Goal: Complete application form

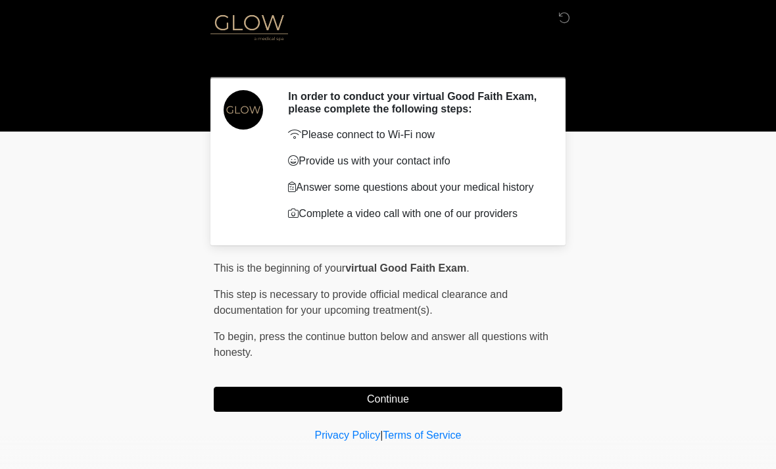
click at [421, 393] on button "Continue" at bounding box center [388, 399] width 348 height 25
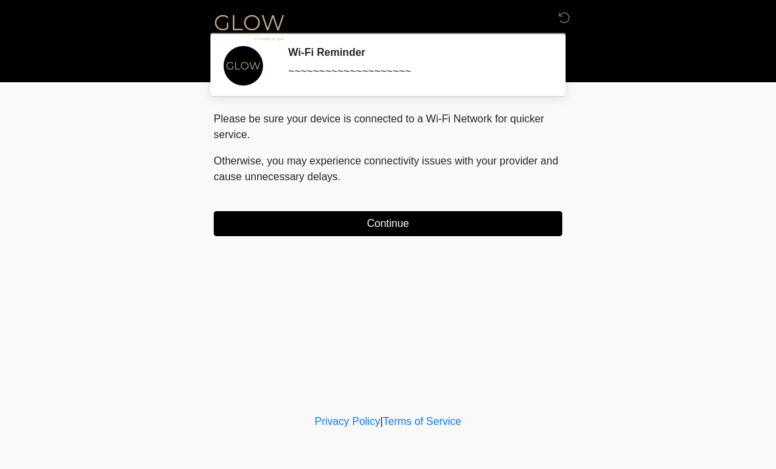
click at [410, 227] on button "Continue" at bounding box center [388, 223] width 348 height 25
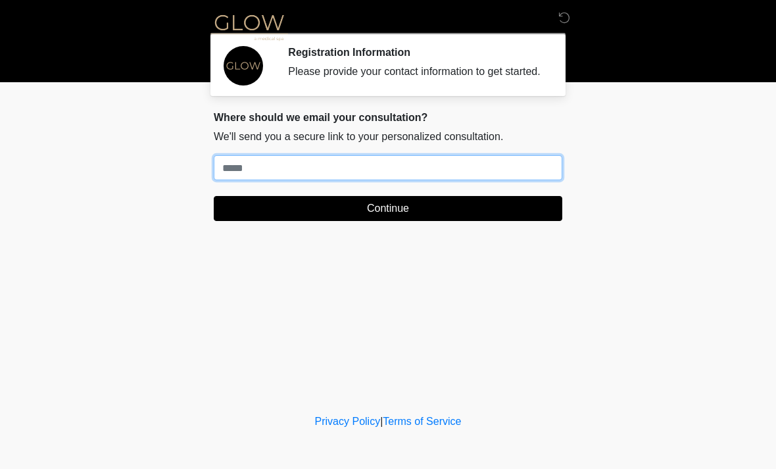
click at [317, 179] on input "Where should we email your treatment plan?" at bounding box center [388, 167] width 348 height 25
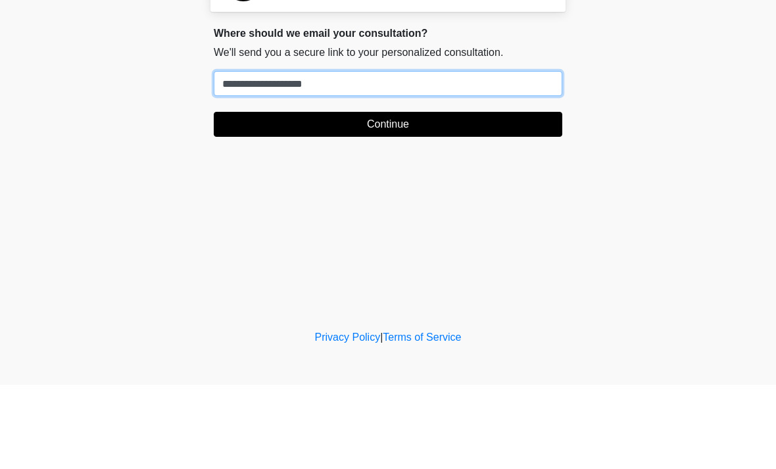
type input "**********"
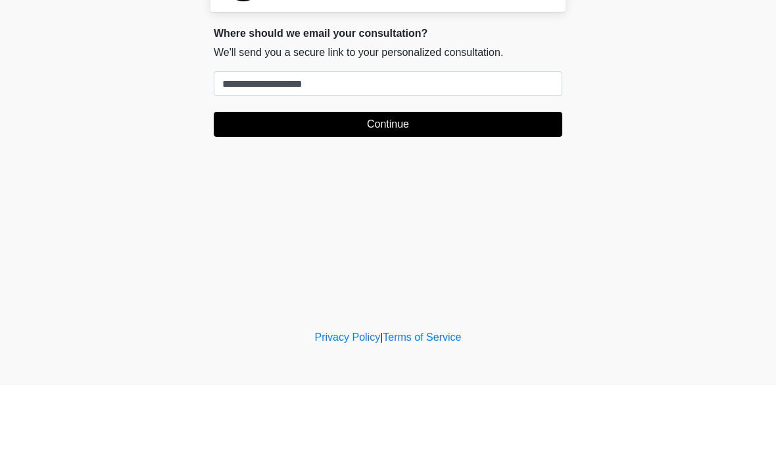
click at [396, 196] on button "Continue" at bounding box center [388, 208] width 348 height 25
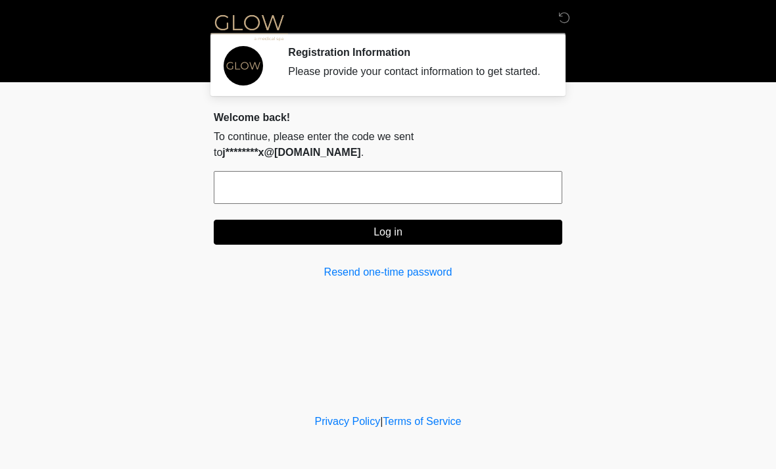
click at [292, 176] on input "text" at bounding box center [388, 187] width 348 height 33
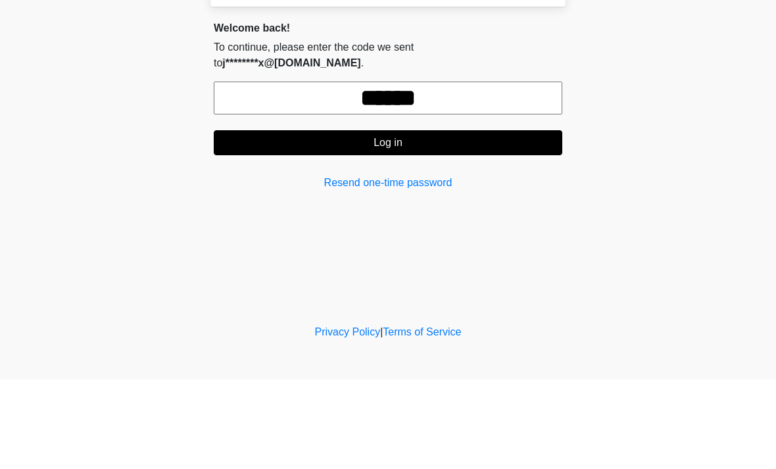
type input "******"
click at [369, 220] on button "Log in" at bounding box center [388, 232] width 348 height 25
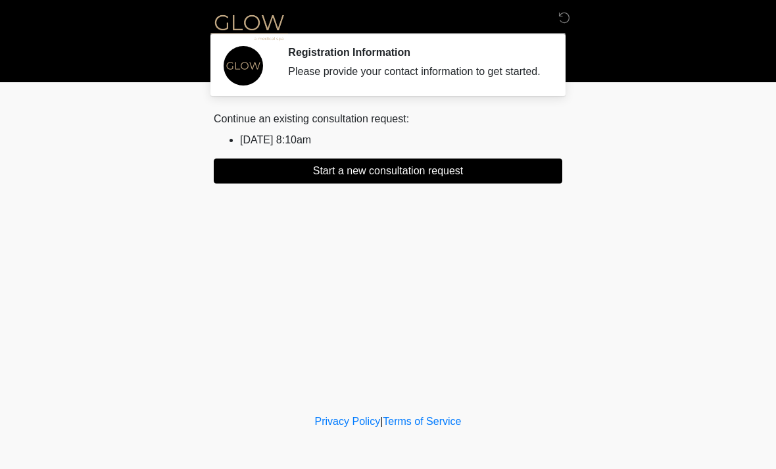
click at [371, 183] on button "Start a new consultation request" at bounding box center [388, 170] width 348 height 25
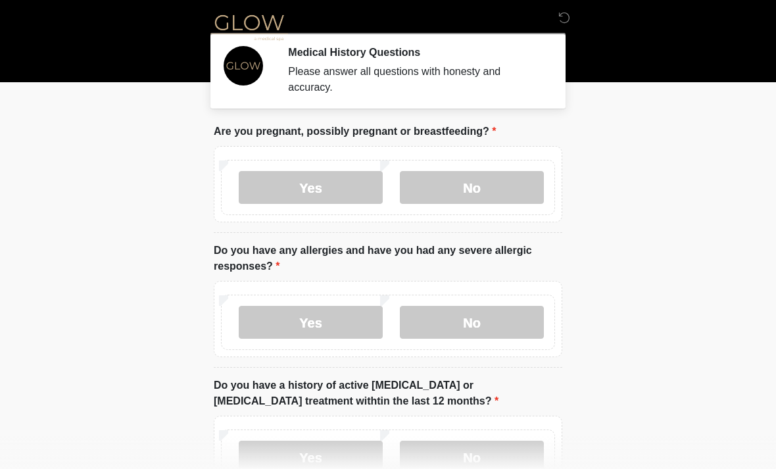
click at [452, 190] on label "No" at bounding box center [472, 187] width 144 height 33
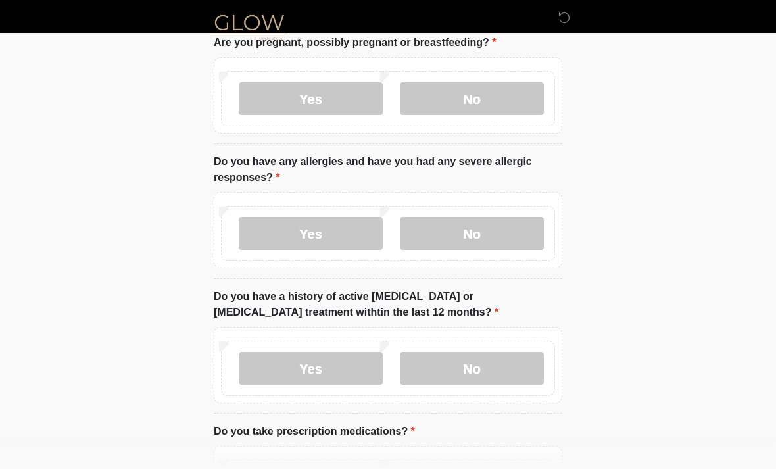
scroll to position [89, 0]
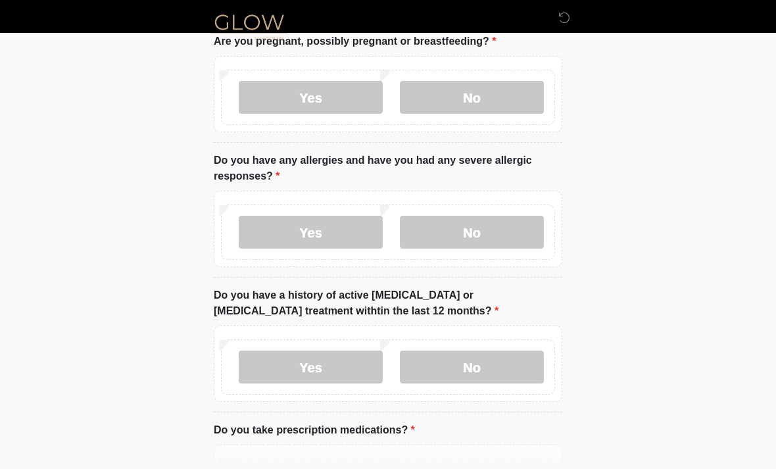
click at [479, 241] on label "No" at bounding box center [472, 232] width 144 height 33
click at [464, 367] on label "No" at bounding box center [472, 366] width 144 height 33
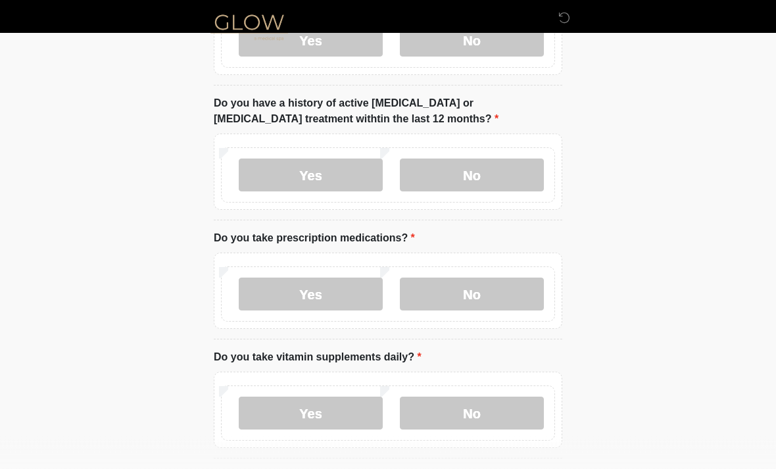
scroll to position [285, 0]
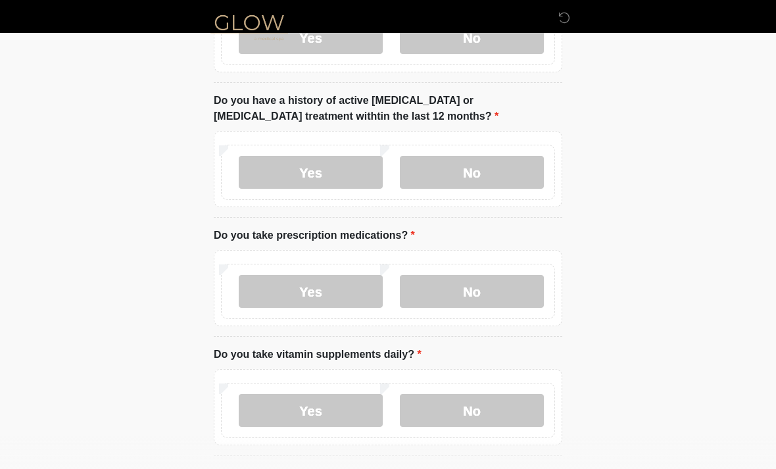
click at [477, 286] on label "No" at bounding box center [472, 291] width 144 height 33
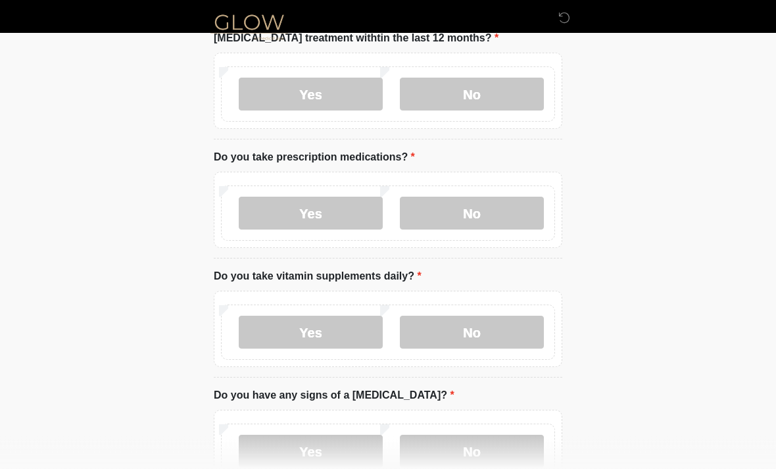
click at [307, 328] on label "Yes" at bounding box center [311, 332] width 144 height 33
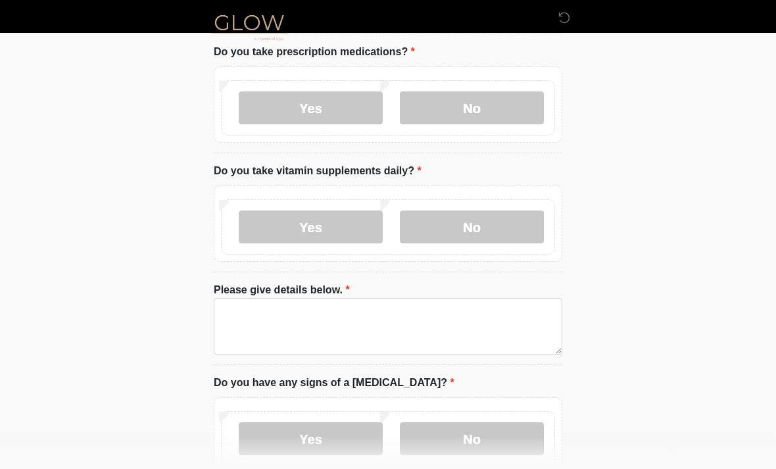
scroll to position [469, 0]
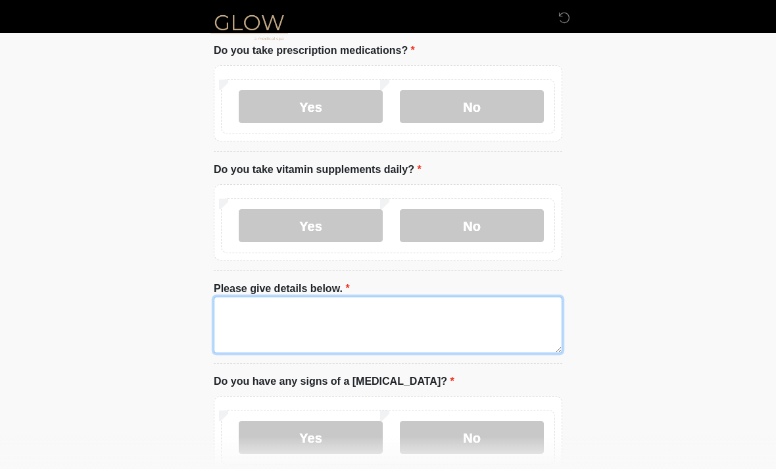
click at [275, 317] on textarea "Please give details below." at bounding box center [388, 324] width 348 height 57
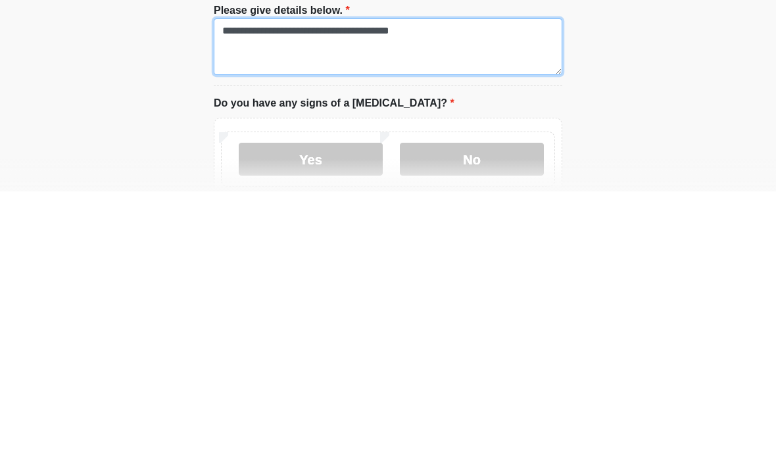
scroll to position [471, 0]
type textarea "**********"
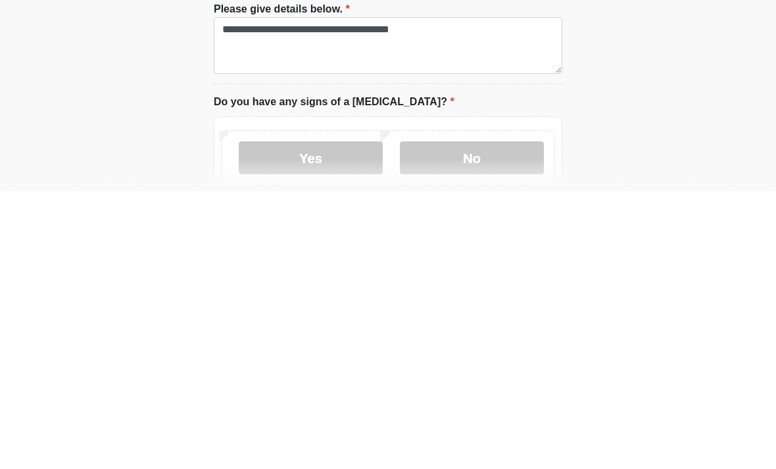
click at [460, 419] on label "No" at bounding box center [472, 435] width 144 height 33
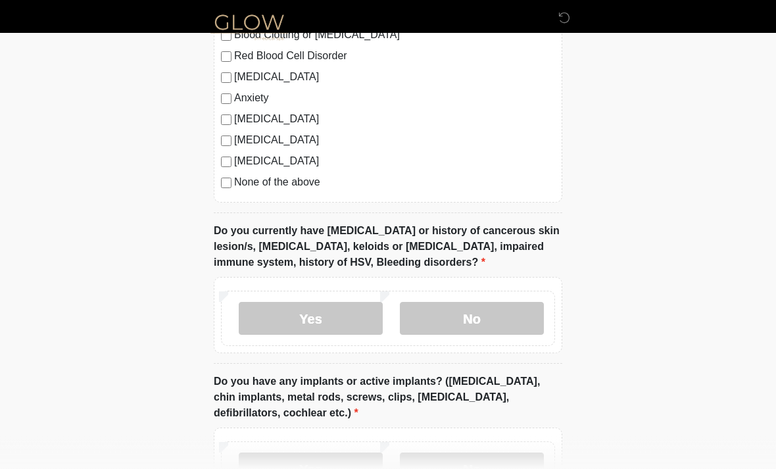
scroll to position [1078, 0]
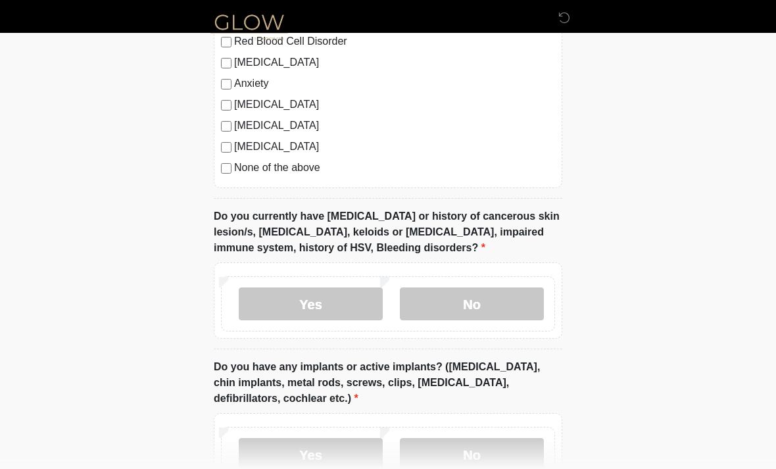
click at [461, 301] on label "No" at bounding box center [472, 304] width 144 height 33
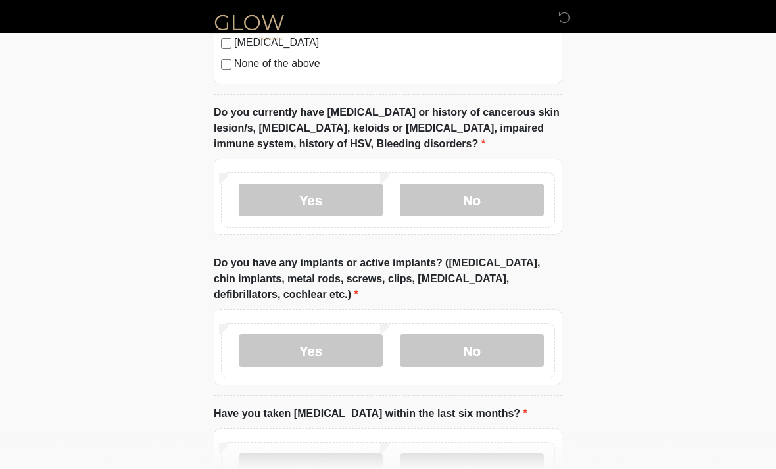
scroll to position [1206, 0]
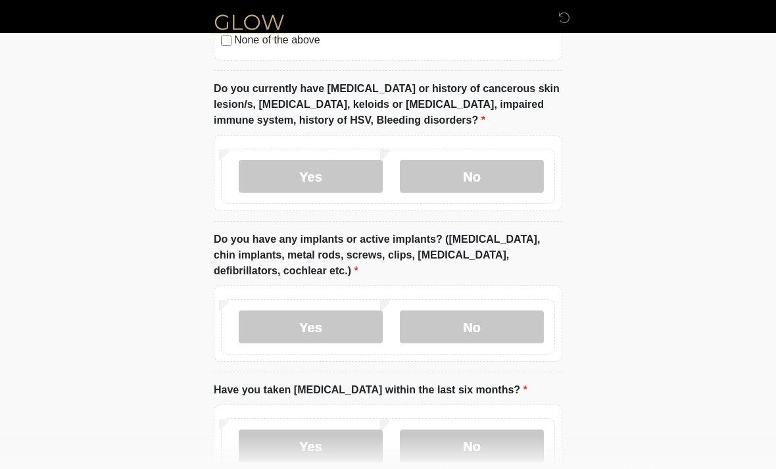
click at [471, 314] on label "No" at bounding box center [472, 327] width 144 height 33
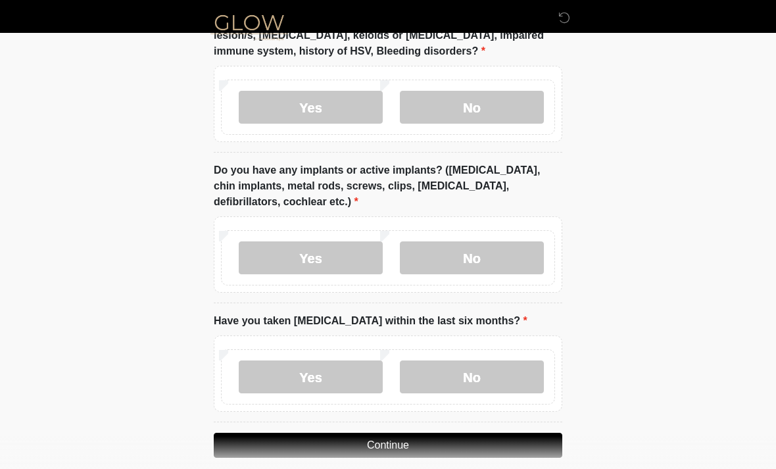
scroll to position [1290, 0]
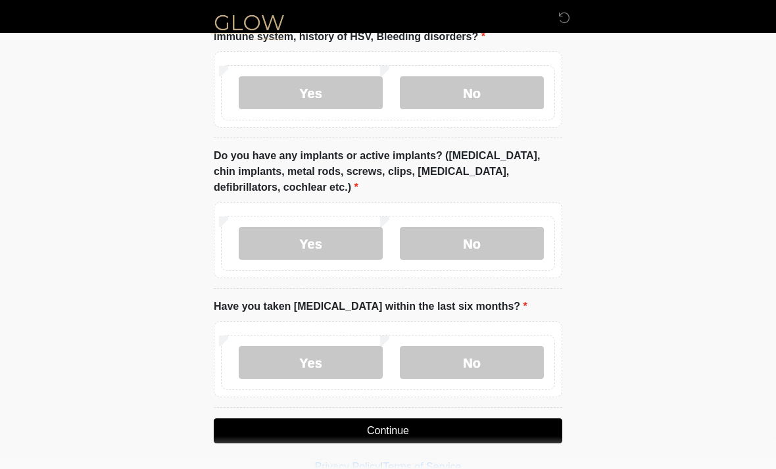
click at [466, 356] on label "No" at bounding box center [472, 362] width 144 height 33
click at [360, 430] on button "Continue" at bounding box center [388, 430] width 348 height 25
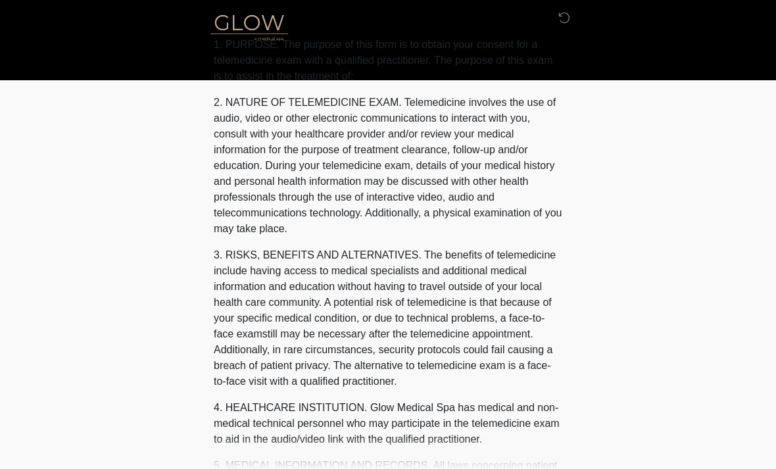
scroll to position [0, 0]
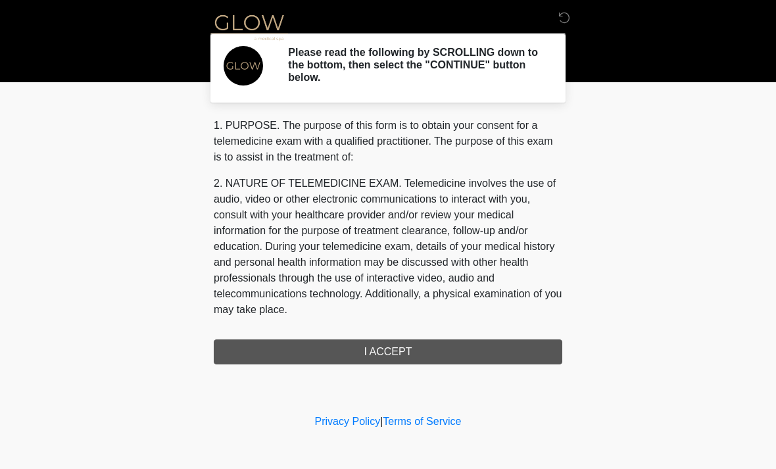
click at [364, 357] on div "1. PURPOSE. The purpose of this form is to obtain your consent for a telemedici…" at bounding box center [388, 241] width 348 height 247
click at [377, 351] on div "1. PURPOSE. The purpose of this form is to obtain your consent for a telemedici…" at bounding box center [388, 241] width 348 height 247
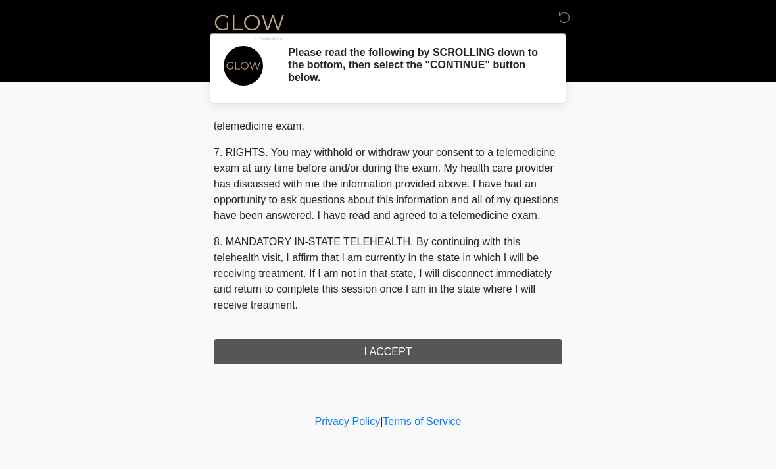
click at [378, 353] on div "1. PURPOSE. The purpose of this form is to obtain your consent for a telemedici…" at bounding box center [388, 241] width 348 height 247
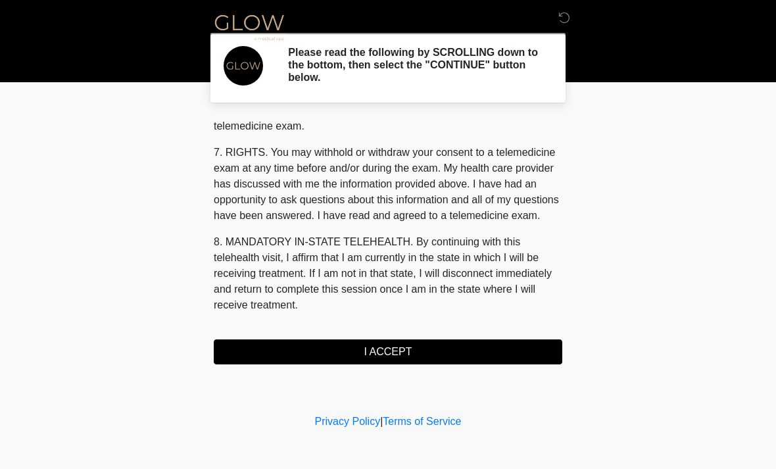
scroll to position [557, 0]
click at [377, 353] on button "I ACCEPT" at bounding box center [388, 351] width 348 height 25
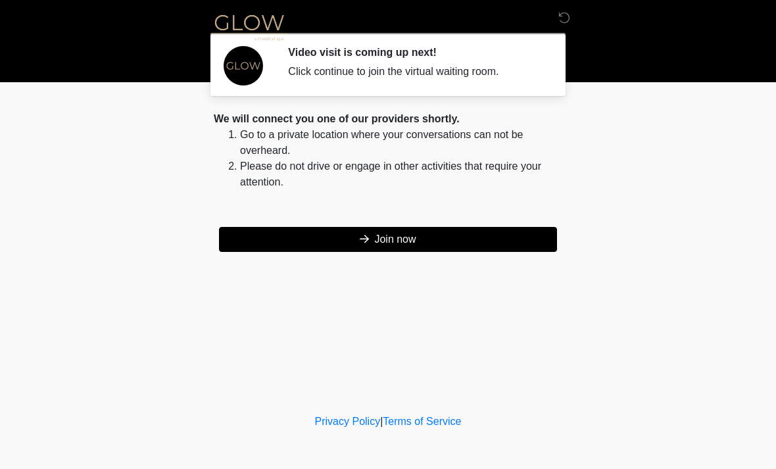
click at [358, 248] on button "Join now" at bounding box center [388, 239] width 338 height 25
